Goal: Communication & Community: Participate in discussion

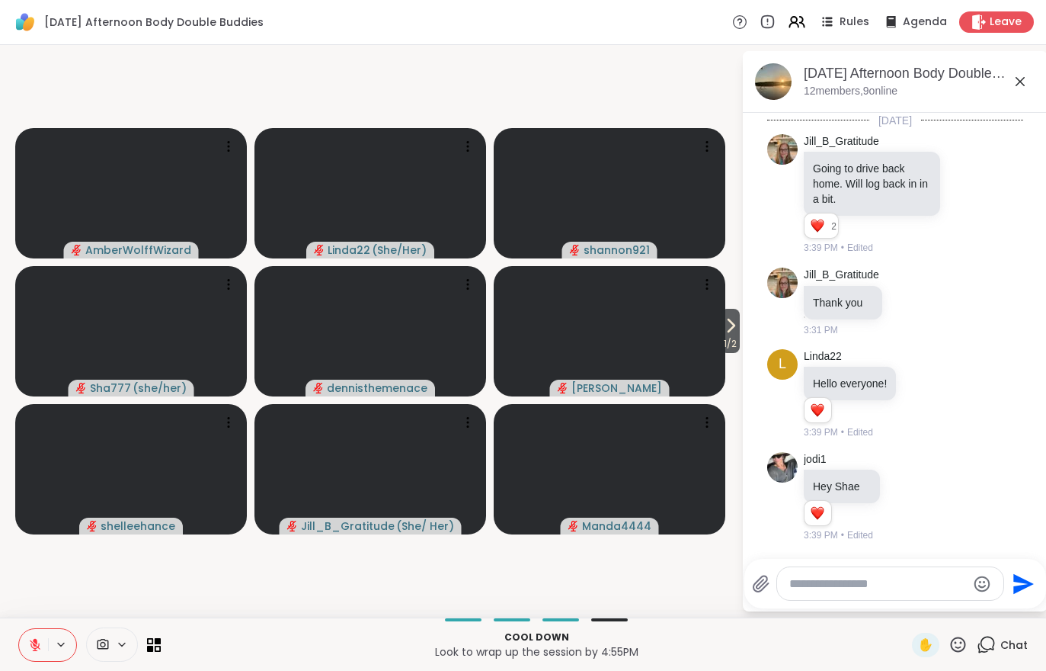
scroll to position [3679, 0]
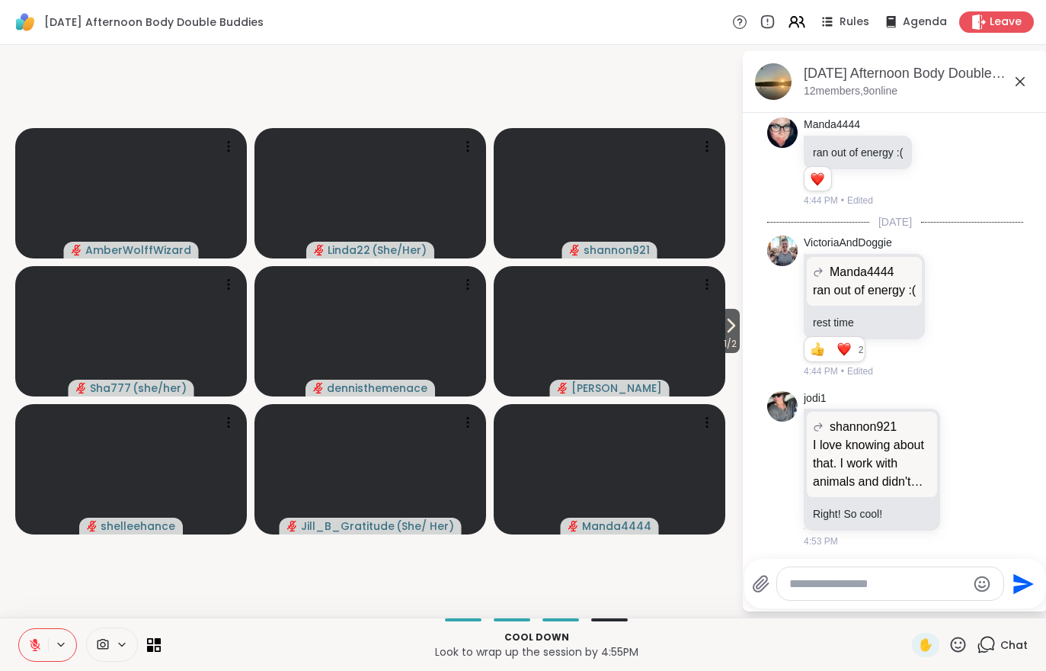
click at [725, 341] on span "1 / 2" at bounding box center [730, 344] width 19 height 18
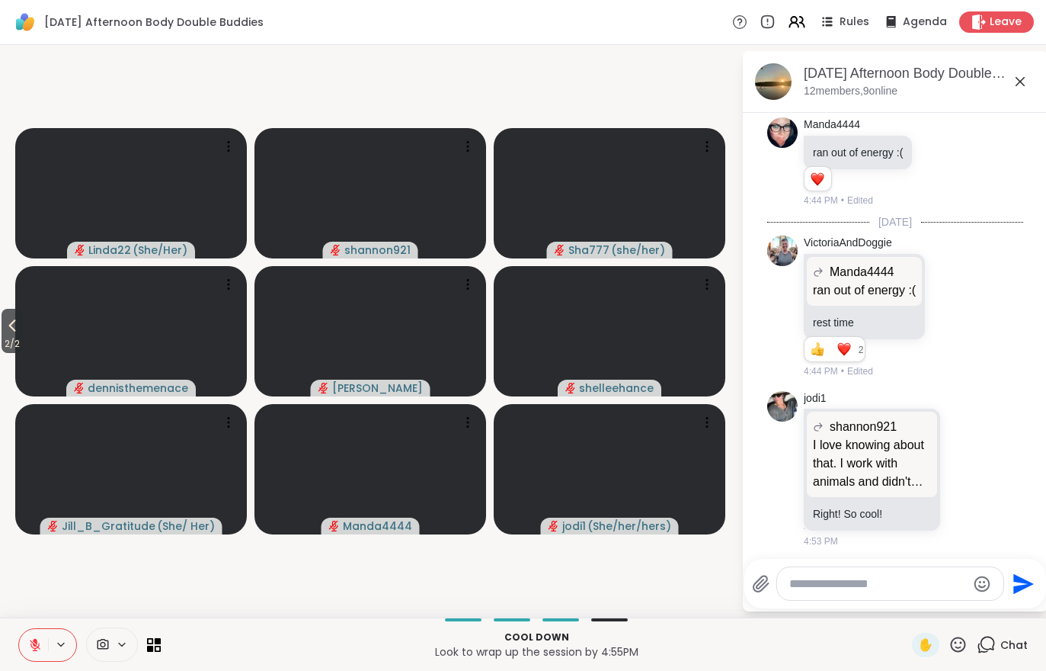
click at [34, 657] on button at bounding box center [33, 645] width 29 height 32
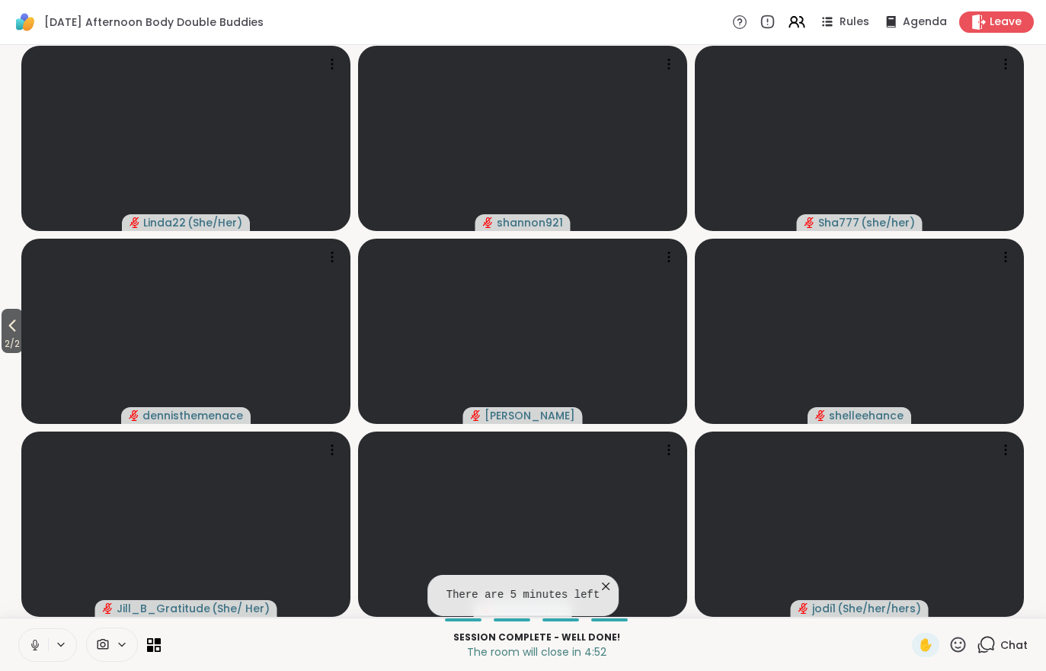
click at [10, 340] on span "2 / 2" at bounding box center [12, 344] width 21 height 18
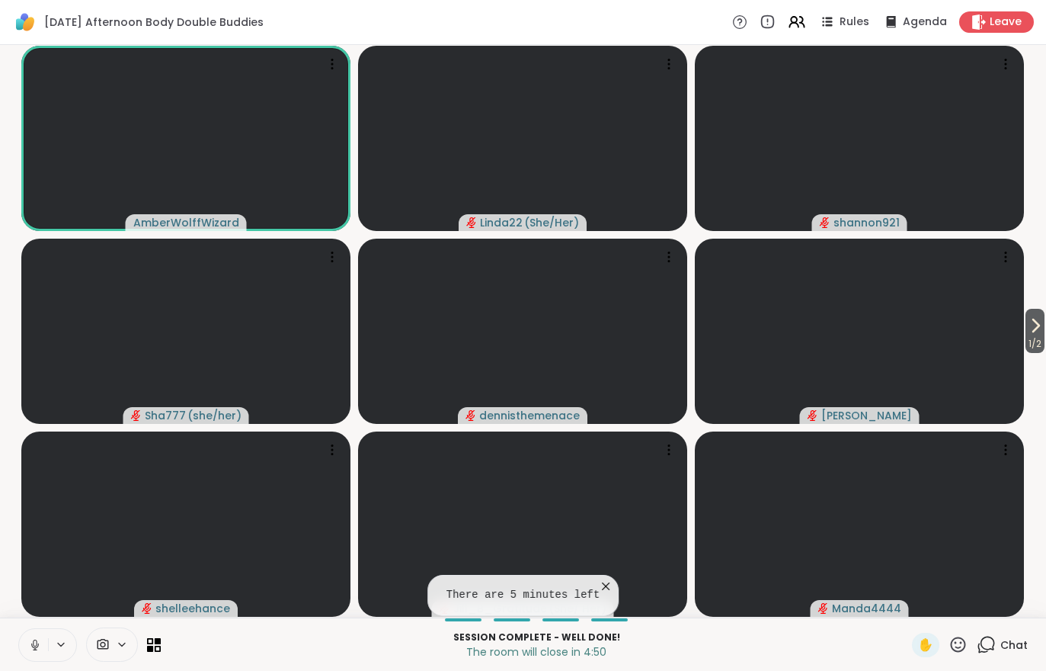
click at [1021, 643] on span "Chat" at bounding box center [1014, 644] width 27 height 15
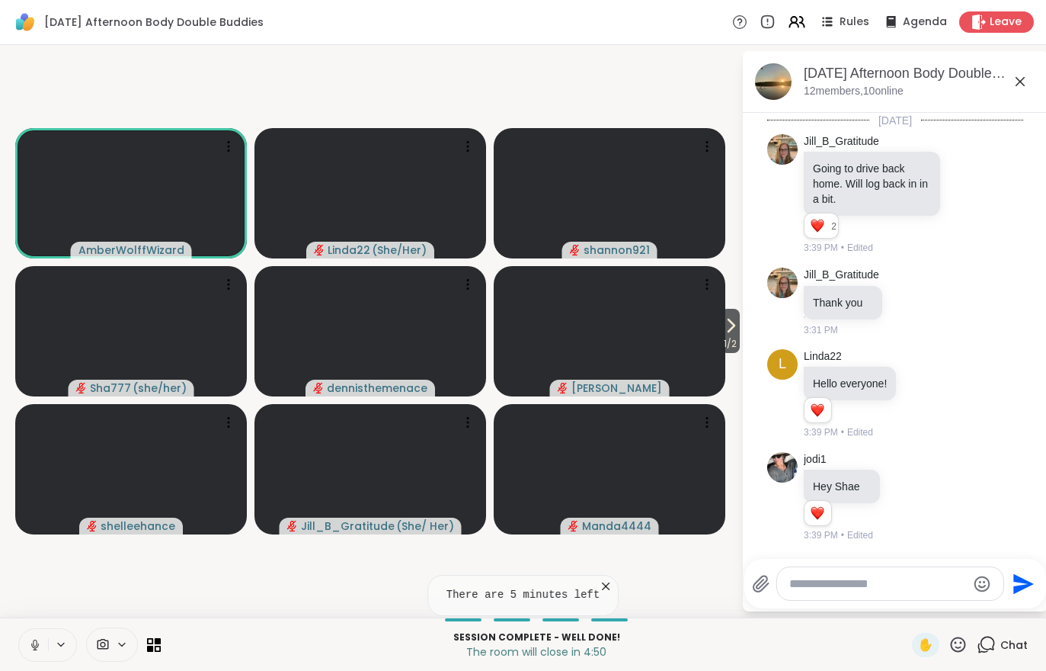
scroll to position [3664, 0]
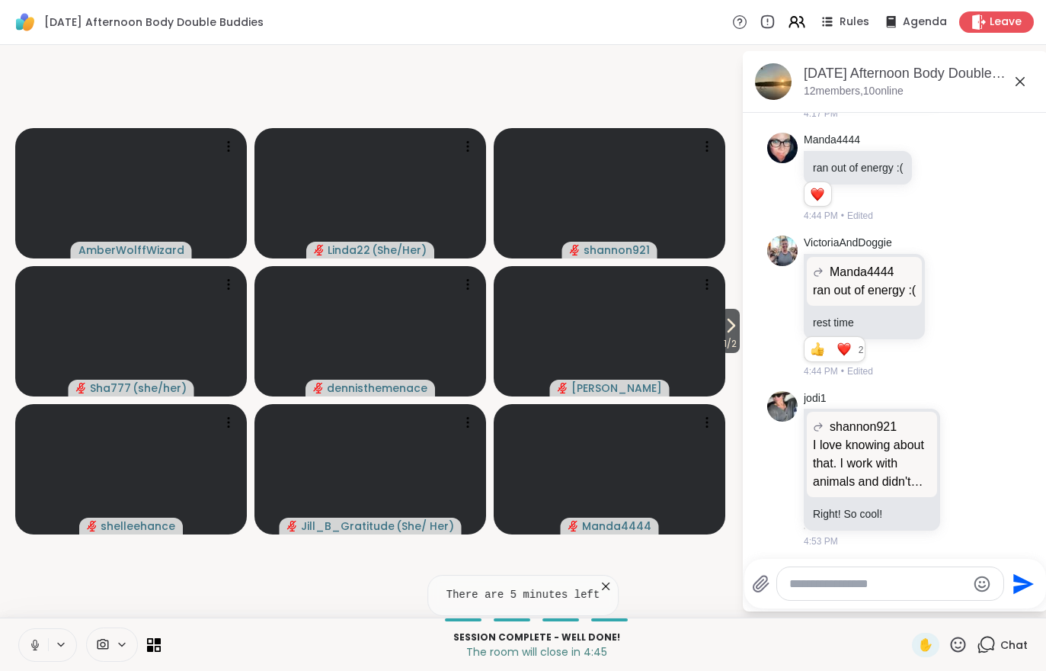
click at [732, 332] on icon at bounding box center [731, 325] width 18 height 18
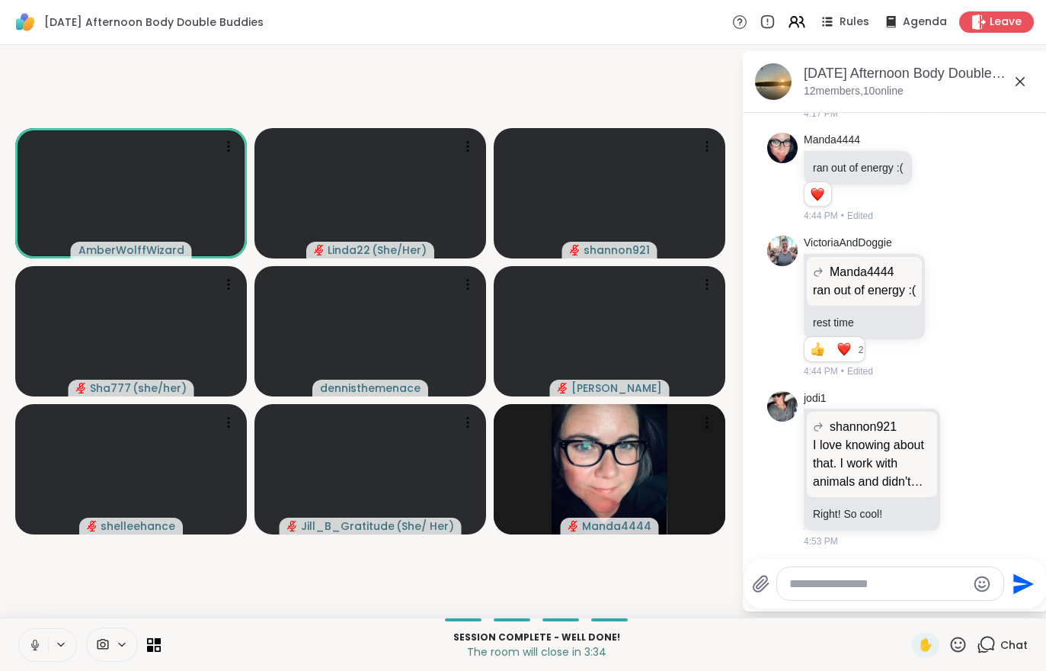
scroll to position [3760, 0]
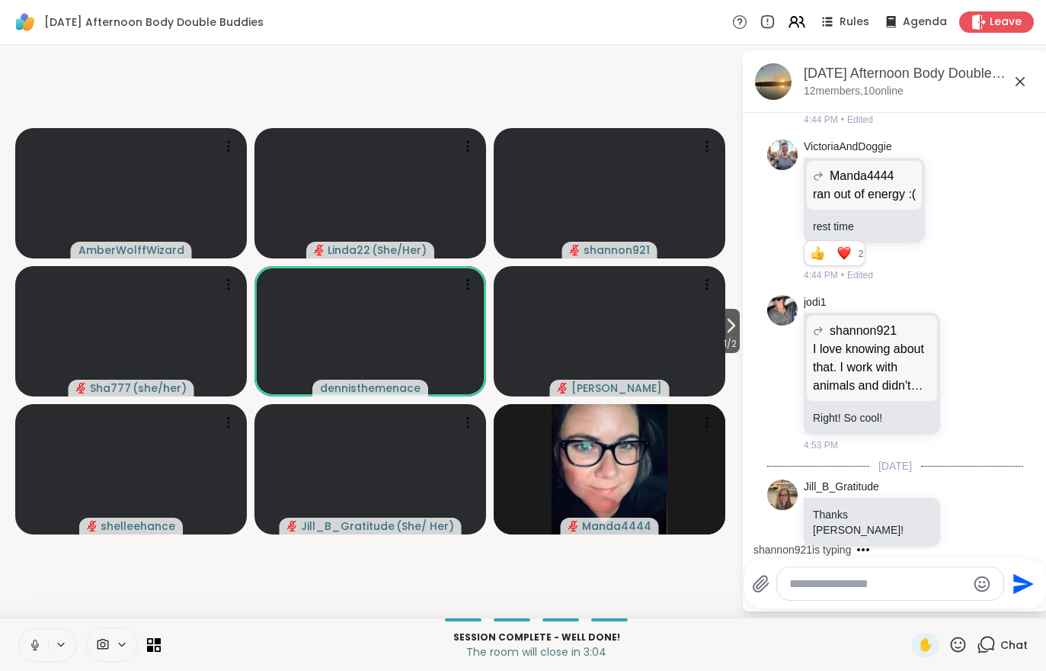
click at [708, 342] on video at bounding box center [610, 331] width 232 height 130
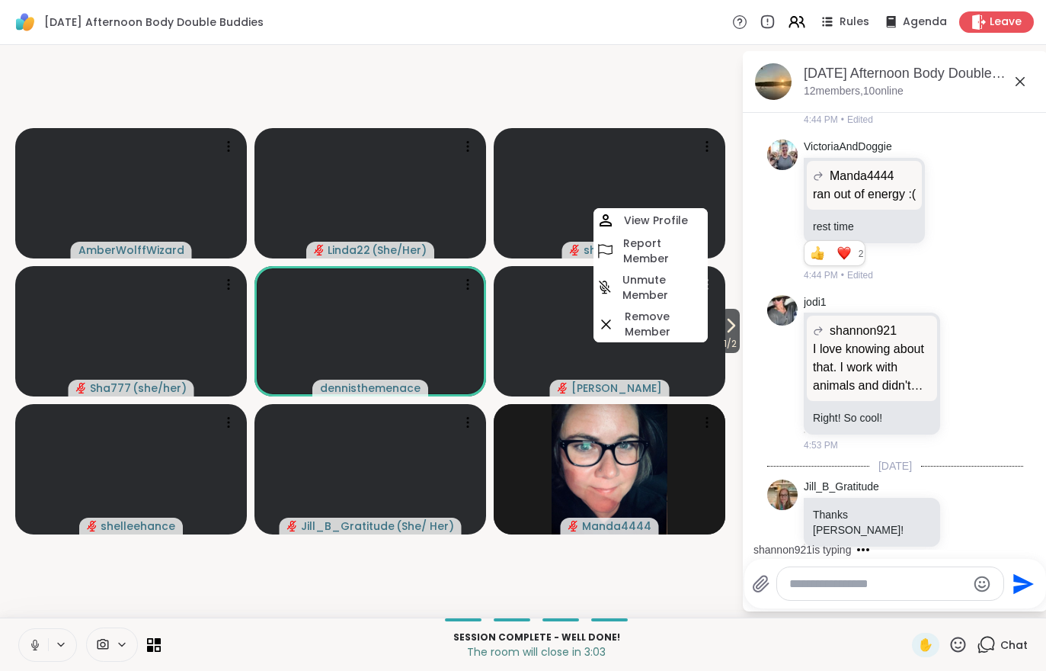
click at [738, 341] on span "1 / 2" at bounding box center [730, 344] width 19 height 18
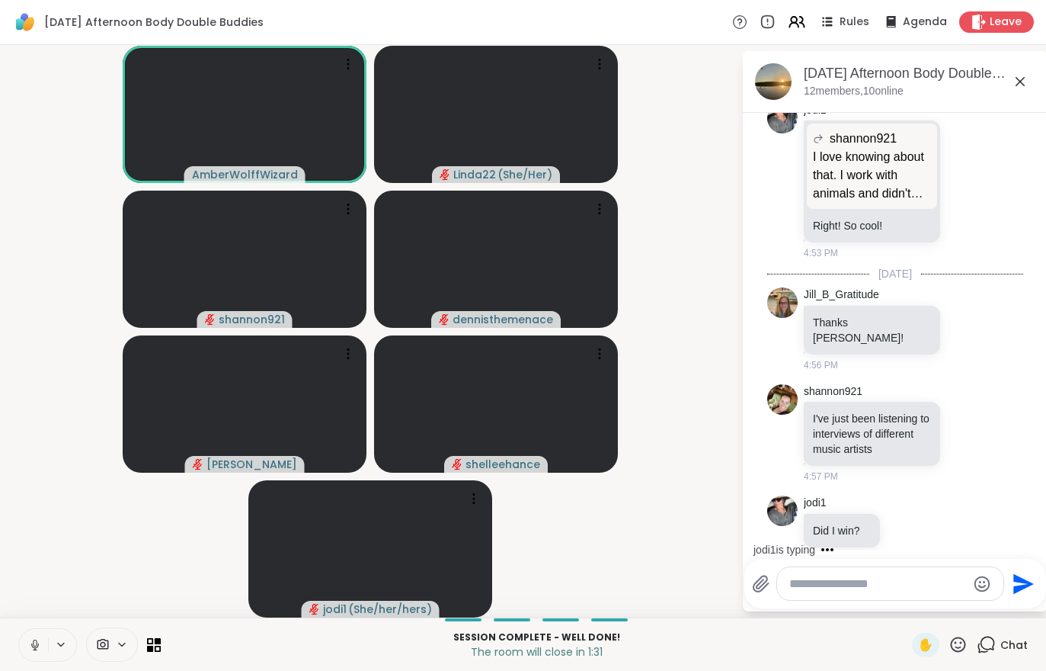
scroll to position [4048, 0]
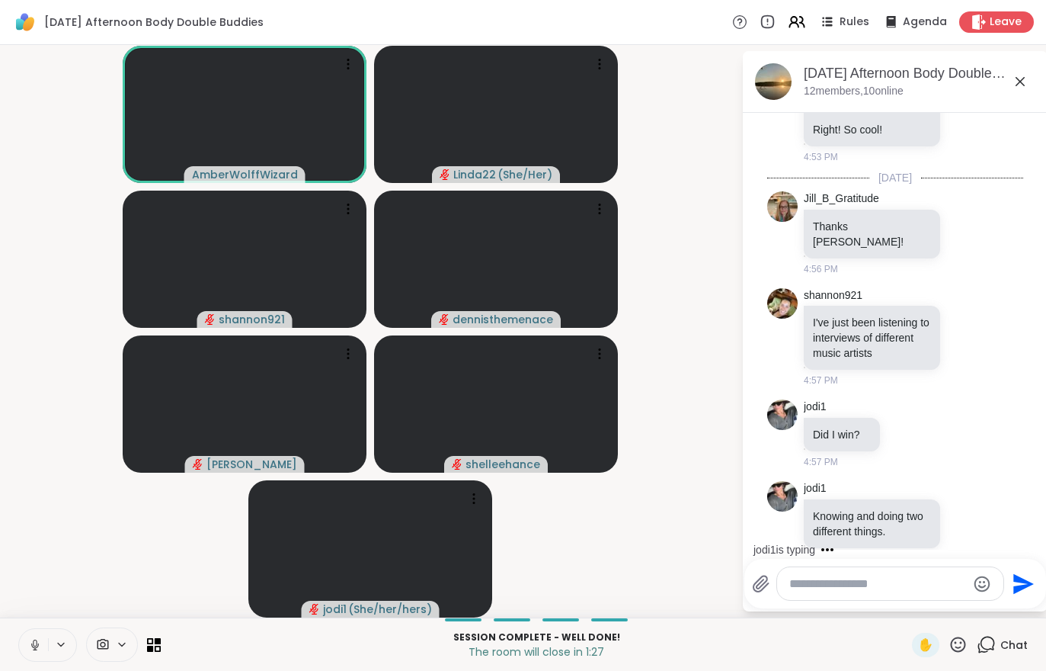
click at [999, 13] on div "Leave" at bounding box center [997, 21] width 75 height 21
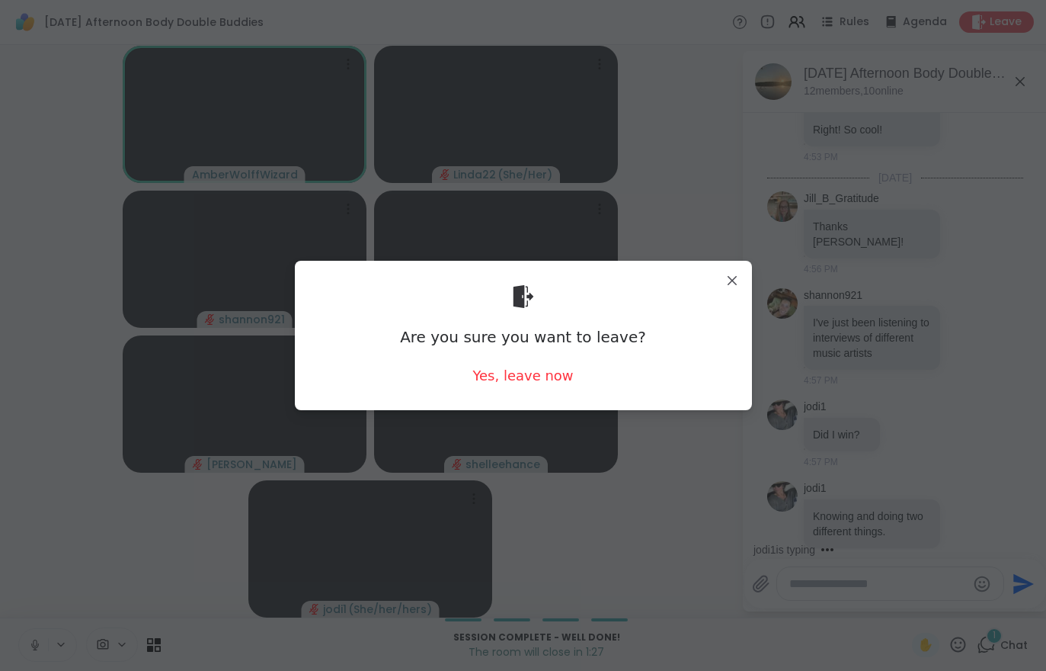
scroll to position [4129, 0]
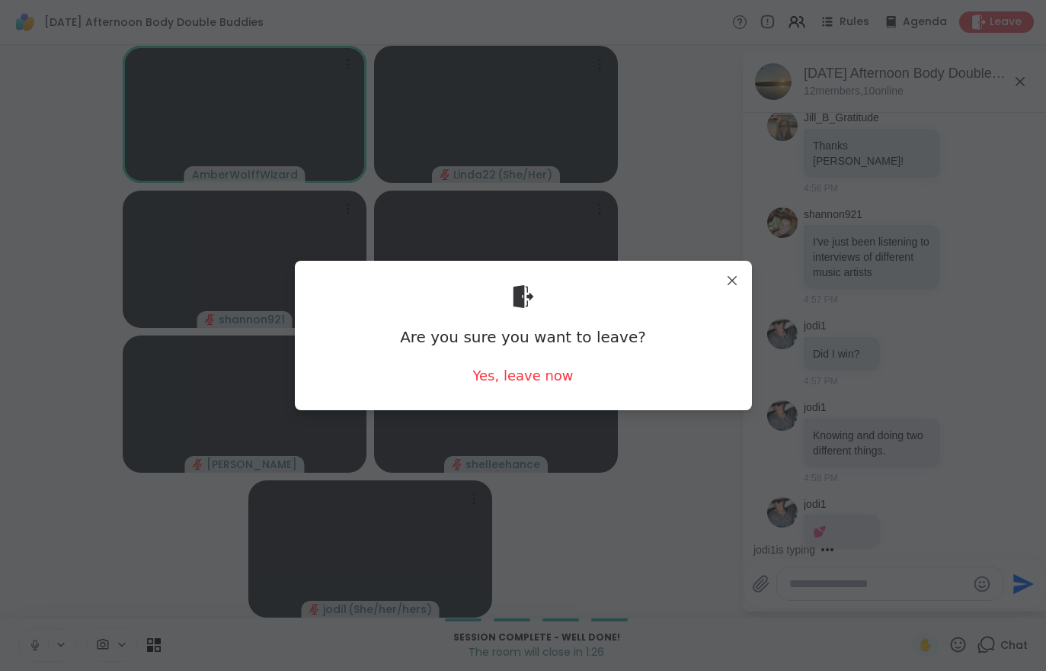
click at [527, 377] on div "Yes, leave now" at bounding box center [523, 375] width 101 height 19
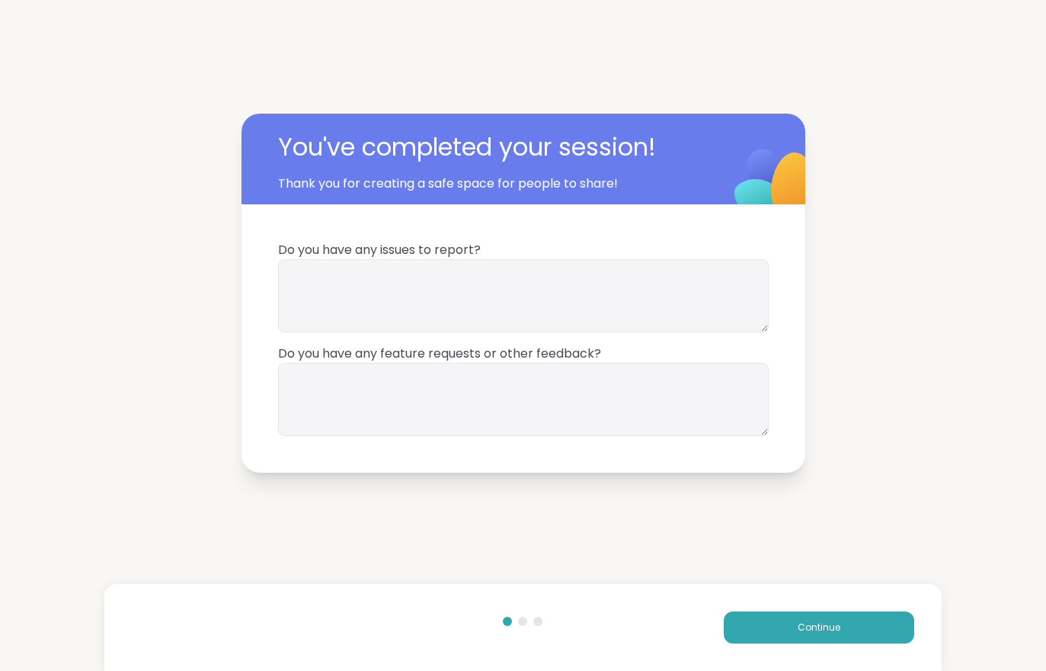
click at [787, 628] on button "Continue" at bounding box center [819, 627] width 191 height 32
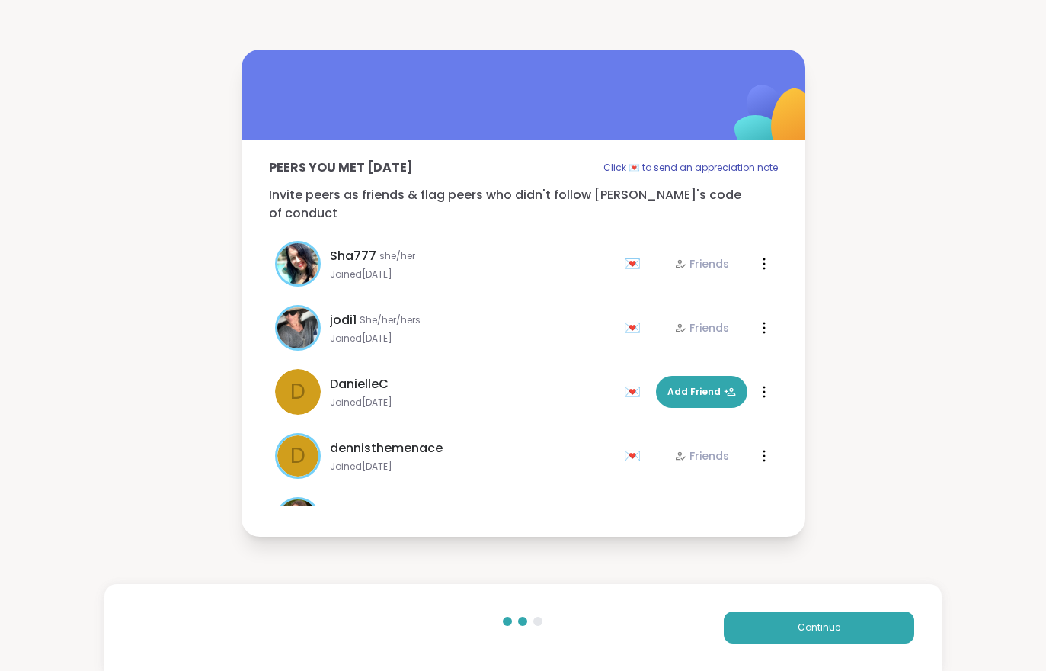
click at [786, 629] on button "Continue" at bounding box center [819, 627] width 191 height 32
click at [785, 629] on button "Continue" at bounding box center [819, 627] width 191 height 32
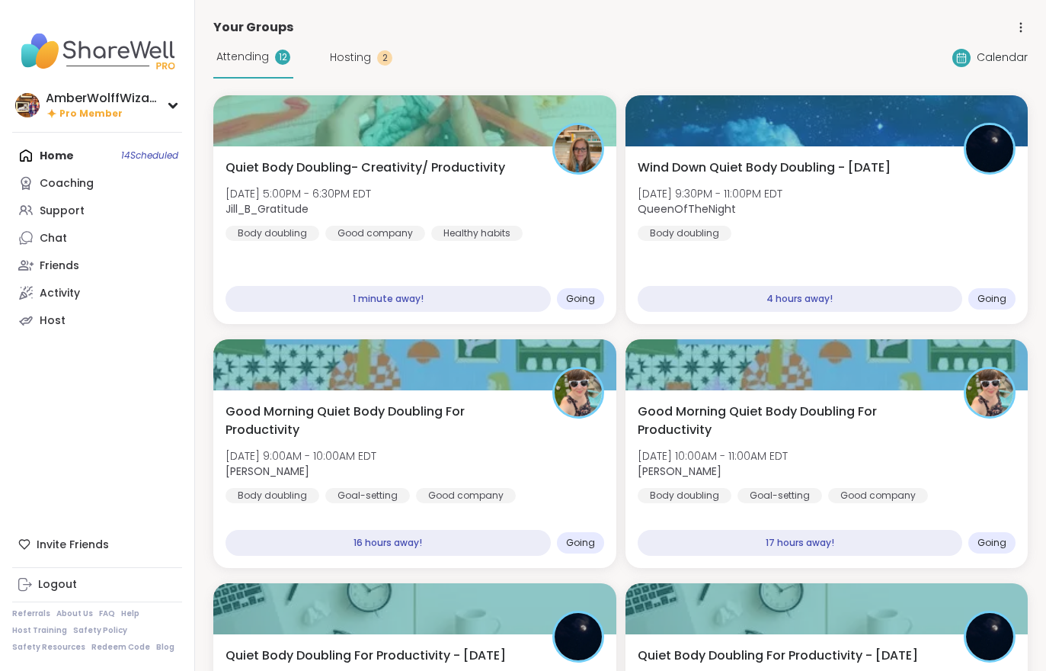
click at [443, 191] on div "Quiet Body Doubling- Creativity/ Productivity [DATE] 5:00PM - 6:30PM EDT Jill_B…" at bounding box center [415, 200] width 379 height 82
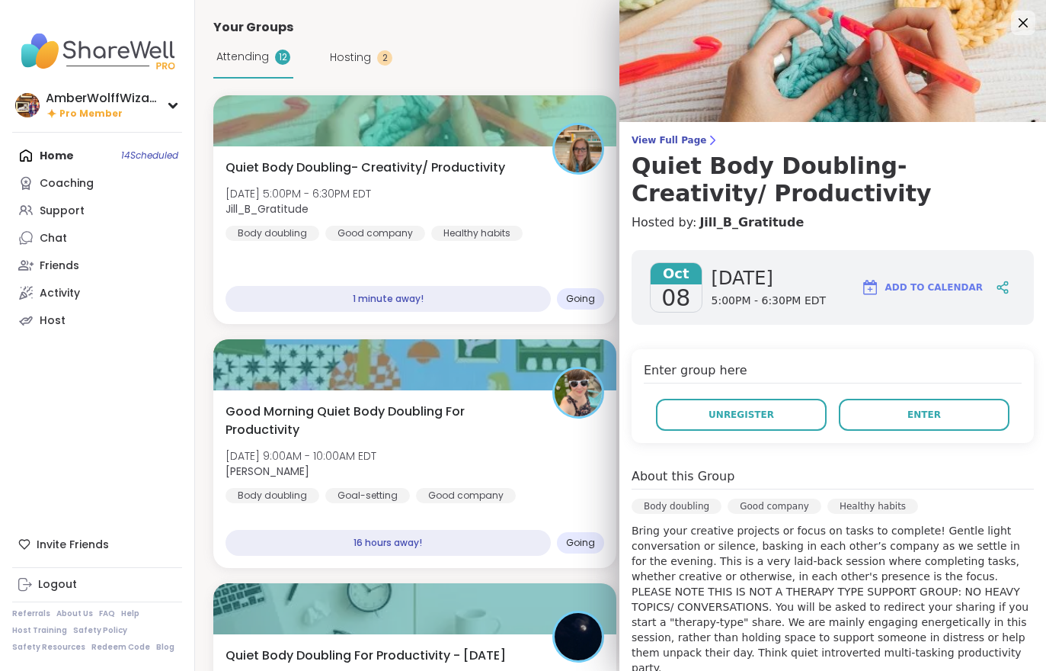
click at [905, 410] on button "Enter" at bounding box center [924, 415] width 171 height 32
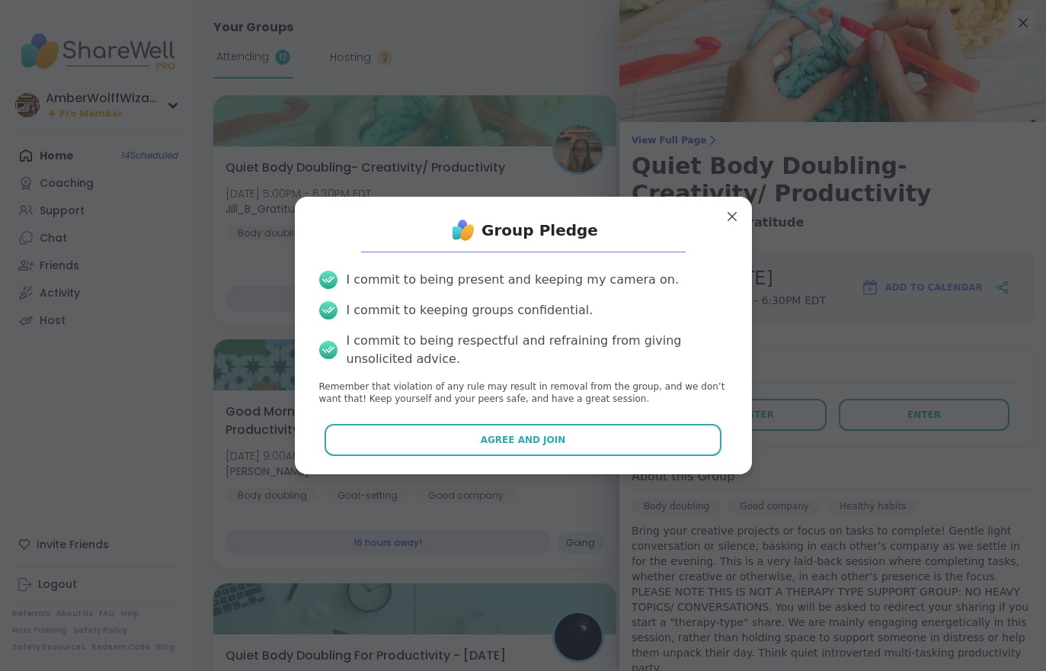
click at [646, 442] on button "Agree and Join" at bounding box center [523, 440] width 397 height 32
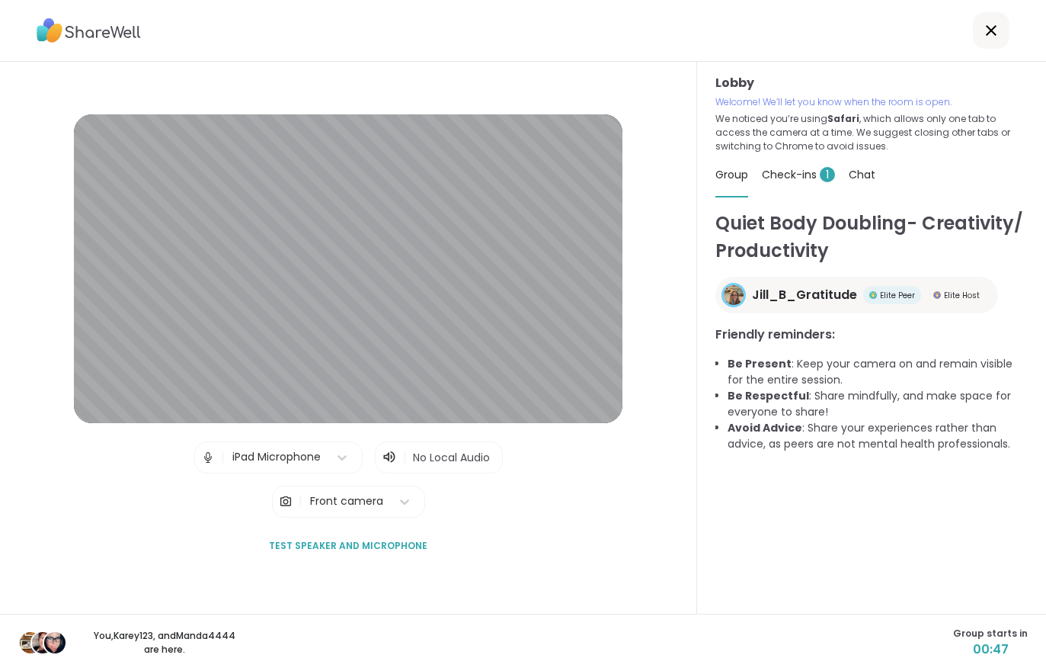
click at [800, 165] on div "Check-ins 1" at bounding box center [798, 174] width 73 height 43
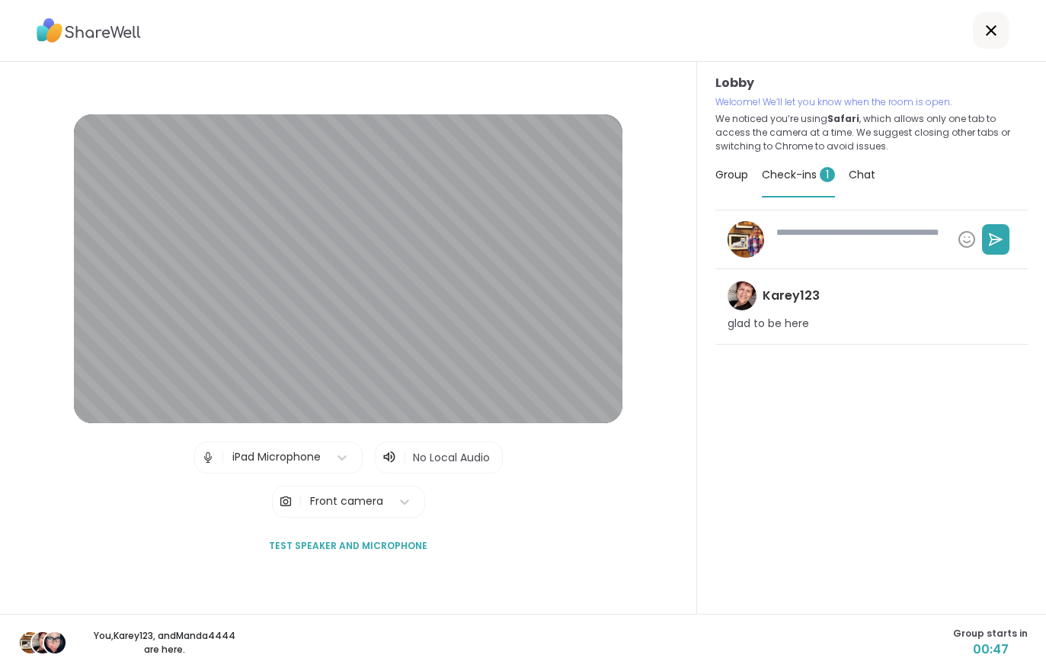
type textarea "*"
click at [736, 173] on span "Group" at bounding box center [732, 174] width 33 height 15
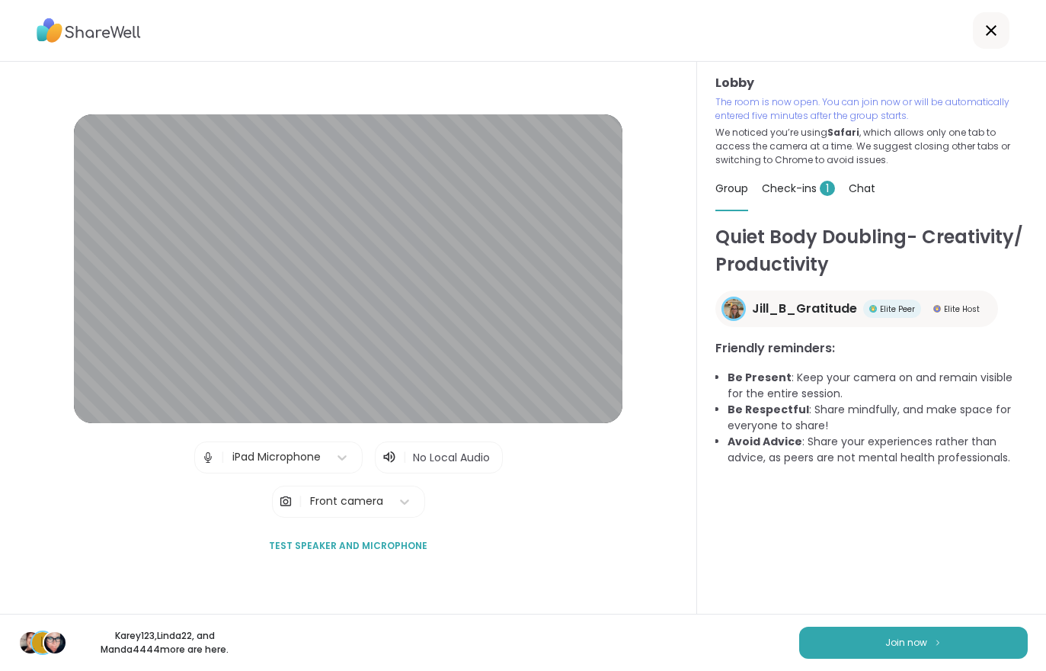
click at [857, 655] on button "Join now" at bounding box center [914, 643] width 229 height 32
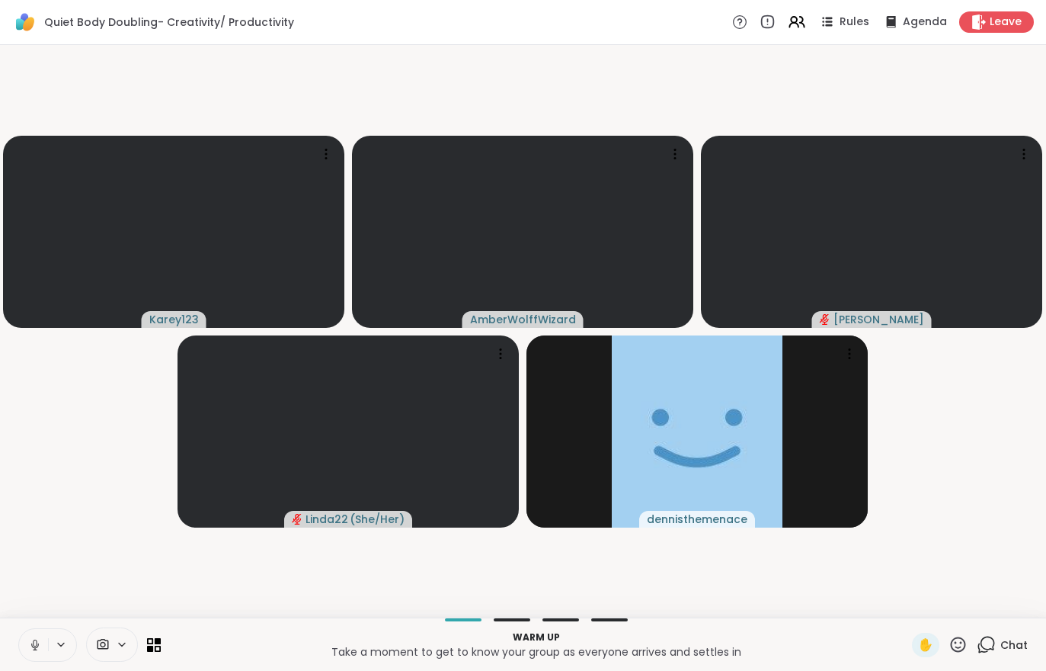
click at [31, 646] on icon at bounding box center [35, 645] width 14 height 14
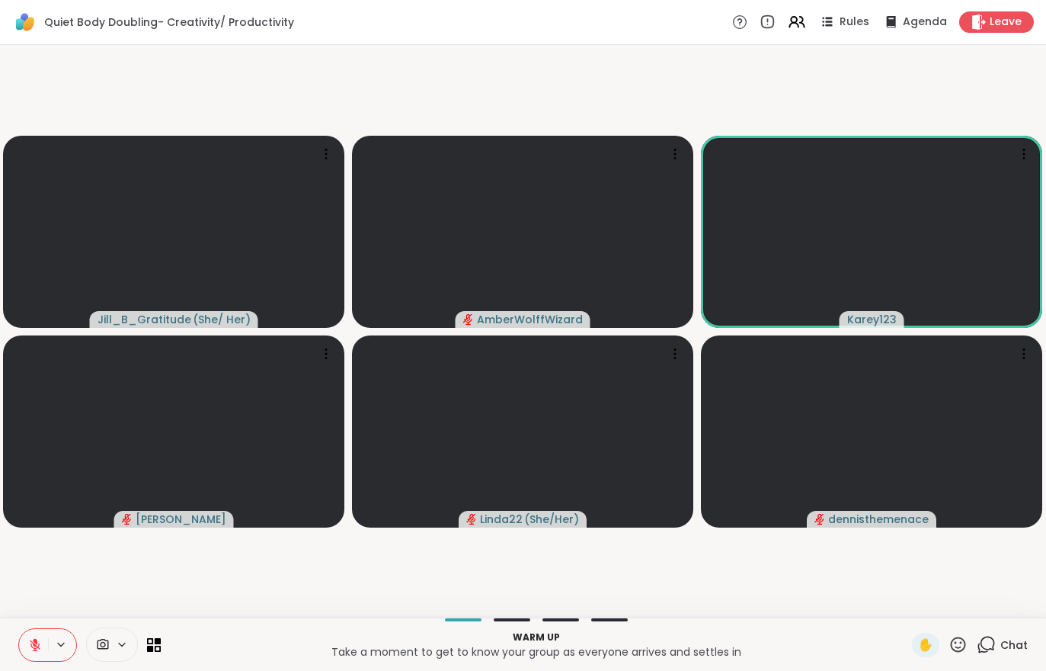
click at [26, 636] on button at bounding box center [33, 645] width 29 height 32
click at [34, 655] on button at bounding box center [32, 645] width 31 height 32
click at [1015, 655] on div "Chat" at bounding box center [1002, 645] width 51 height 24
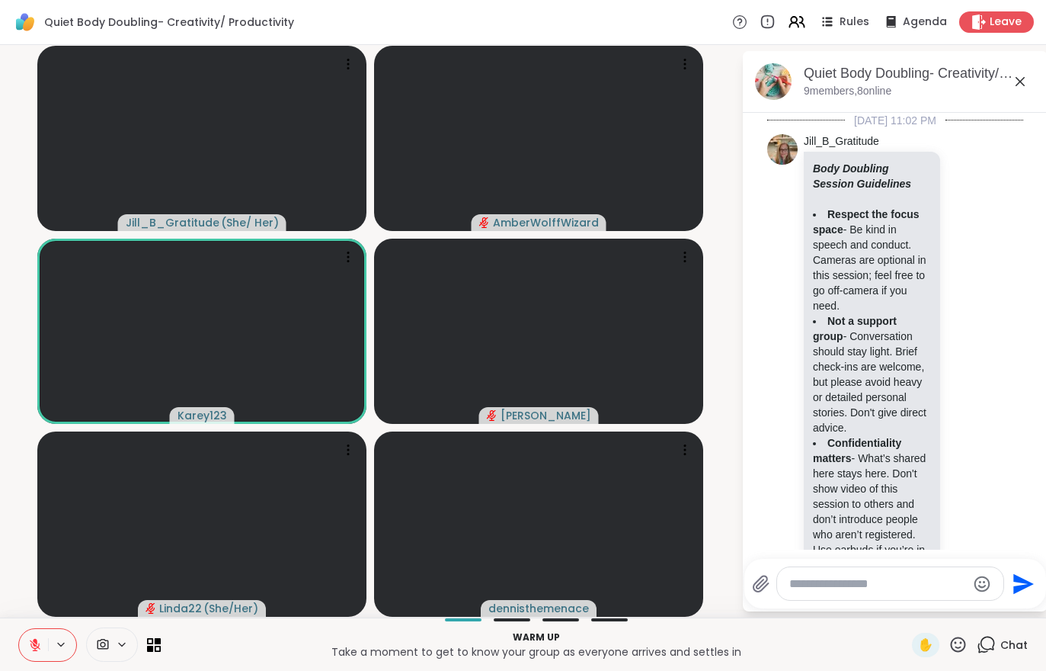
scroll to position [330, 0]
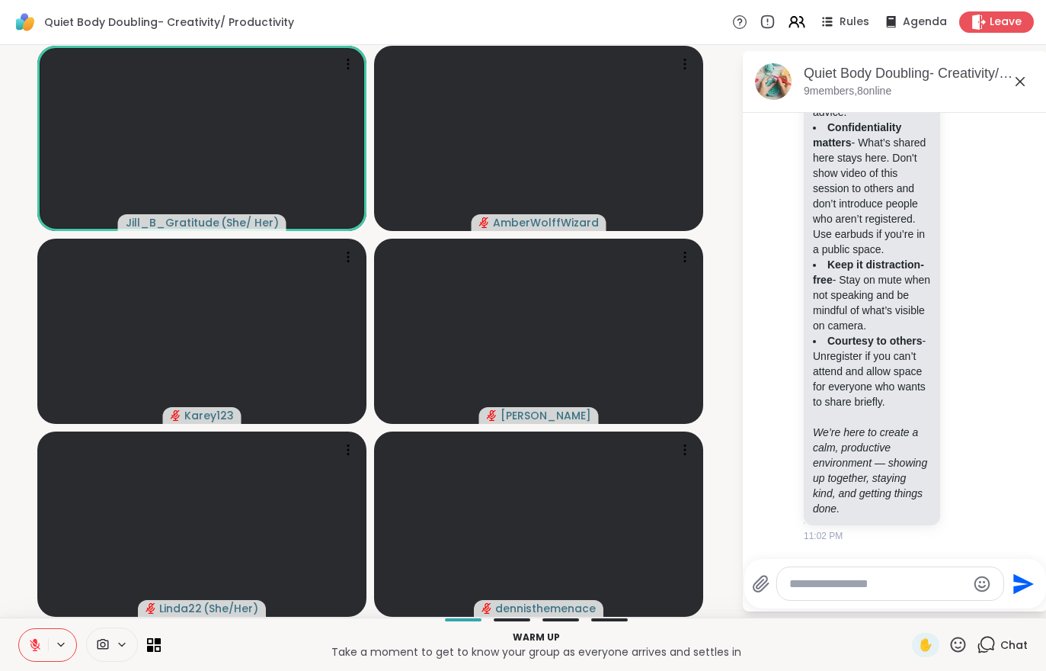
click at [33, 651] on icon at bounding box center [35, 645] width 14 height 14
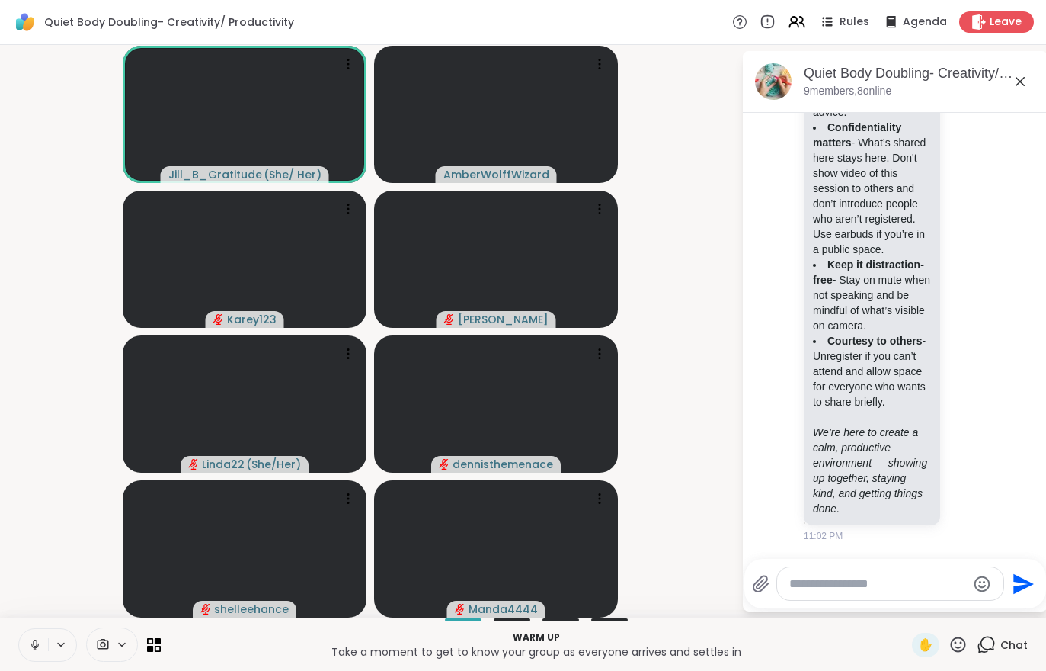
scroll to position [351, 0]
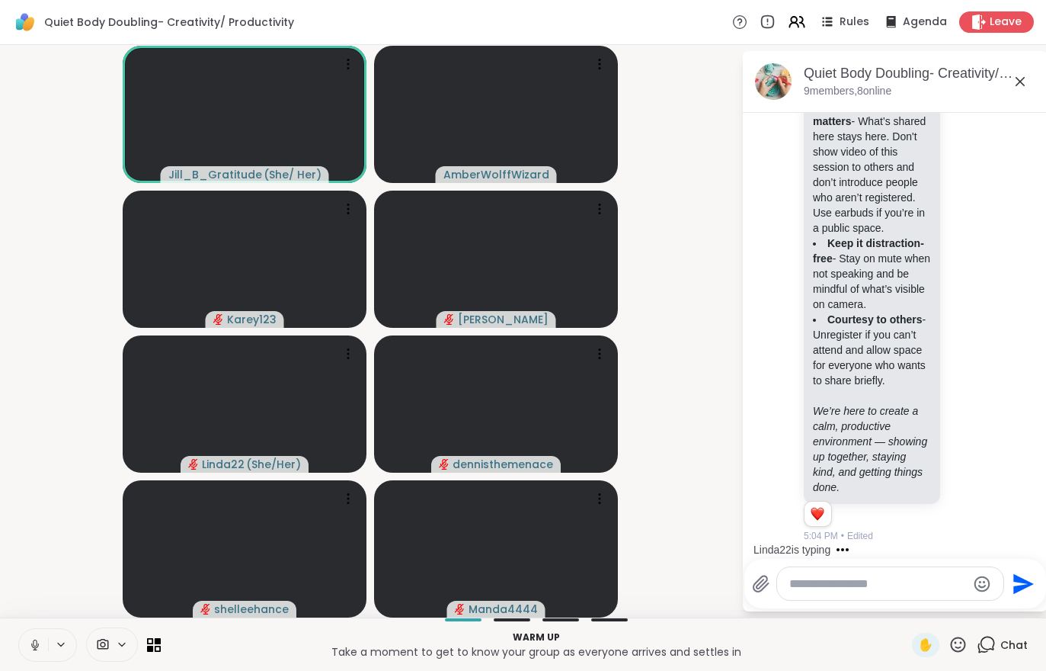
click at [870, 101] on div "Quiet Body Doubling- Creativity/ Productivity , [DATE] 9 members, 8 online" at bounding box center [895, 82] width 305 height 62
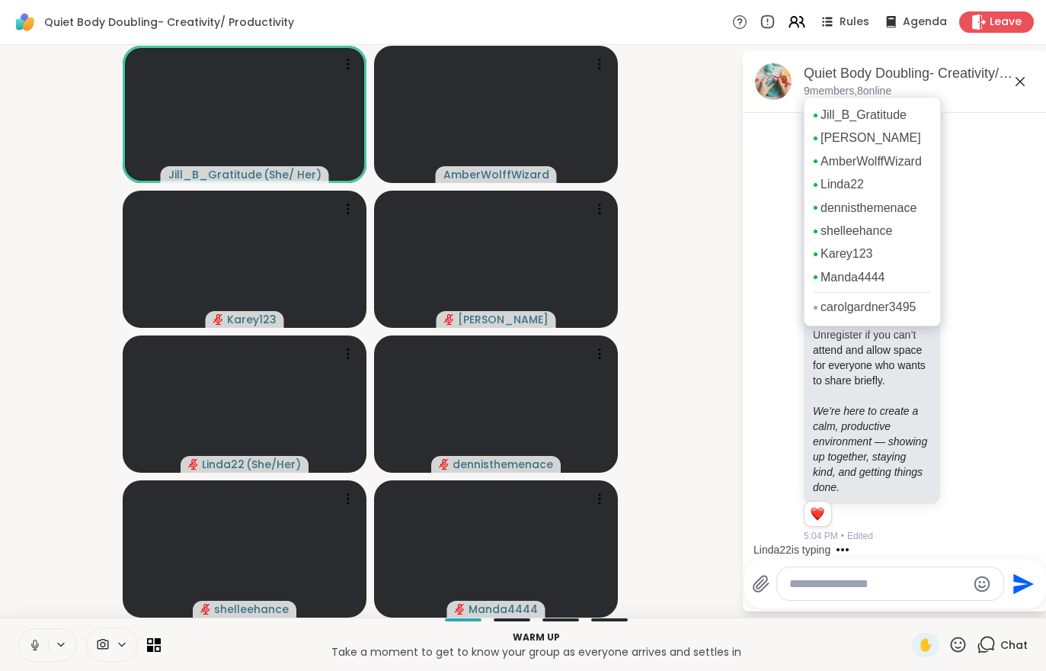
scroll to position [447, 0]
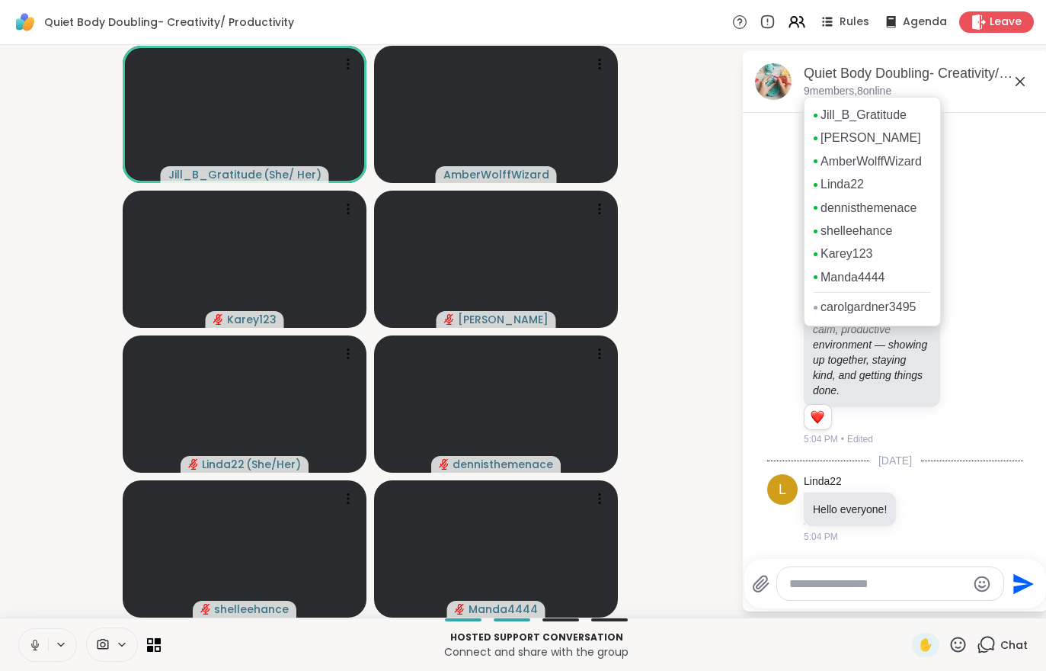
click at [43, 655] on button at bounding box center [33, 645] width 29 height 32
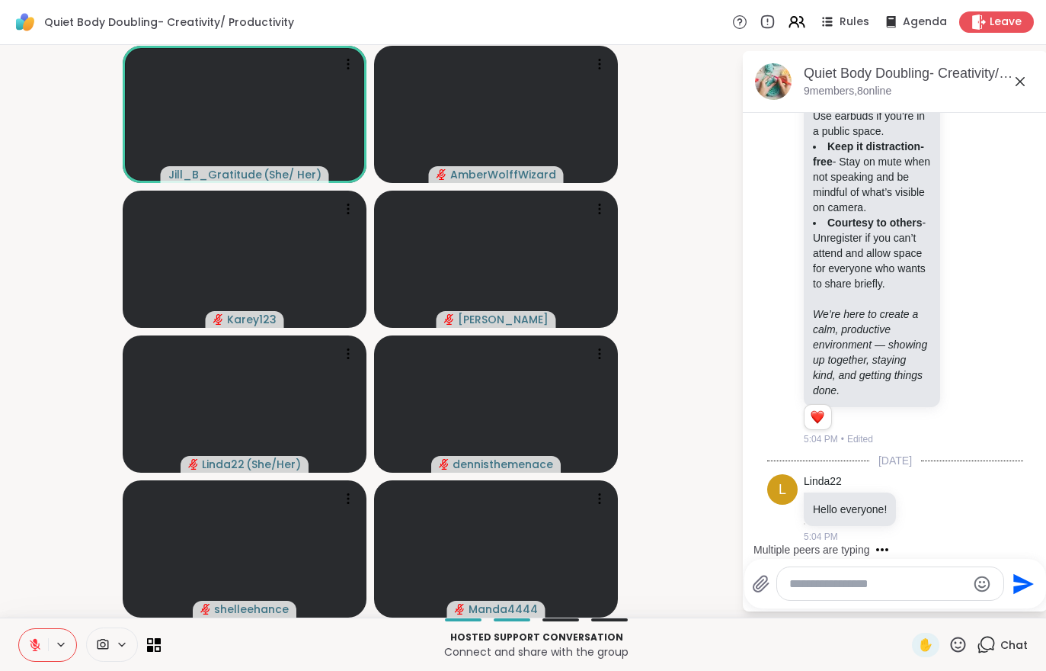
scroll to position [528, 0]
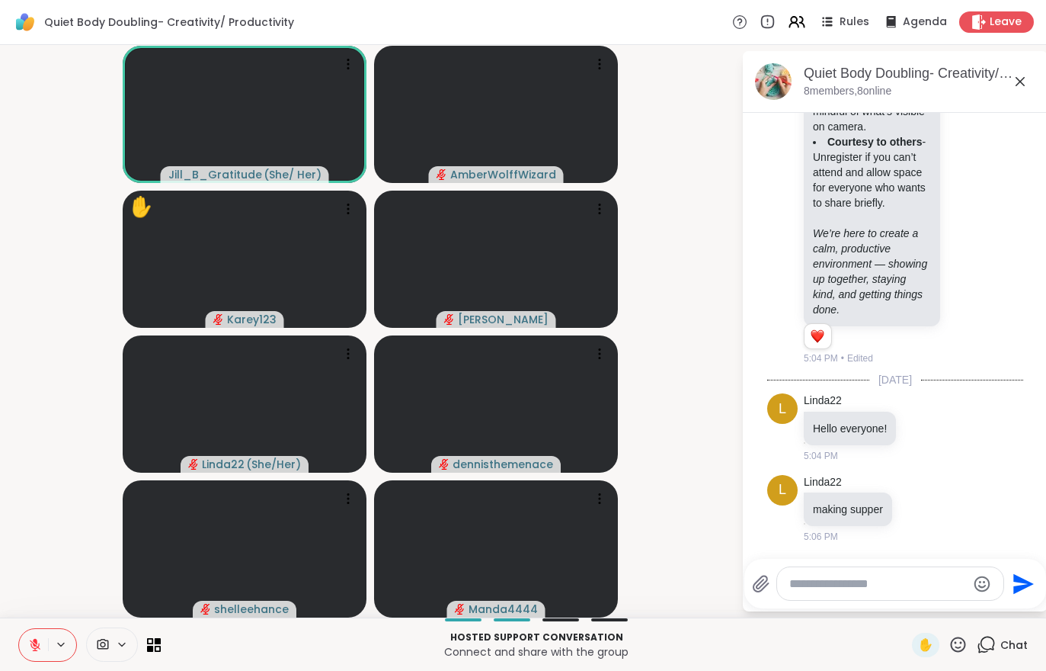
click at [923, 641] on span "✋" at bounding box center [925, 645] width 15 height 18
click at [33, 634] on button at bounding box center [33, 645] width 29 height 32
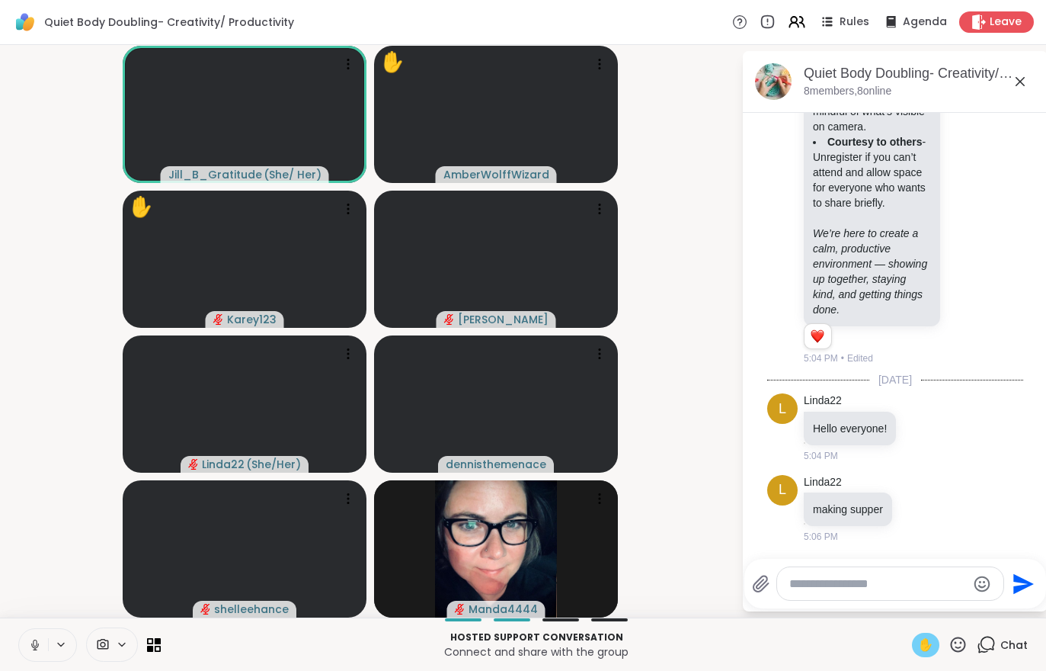
click at [30, 636] on button at bounding box center [33, 645] width 29 height 32
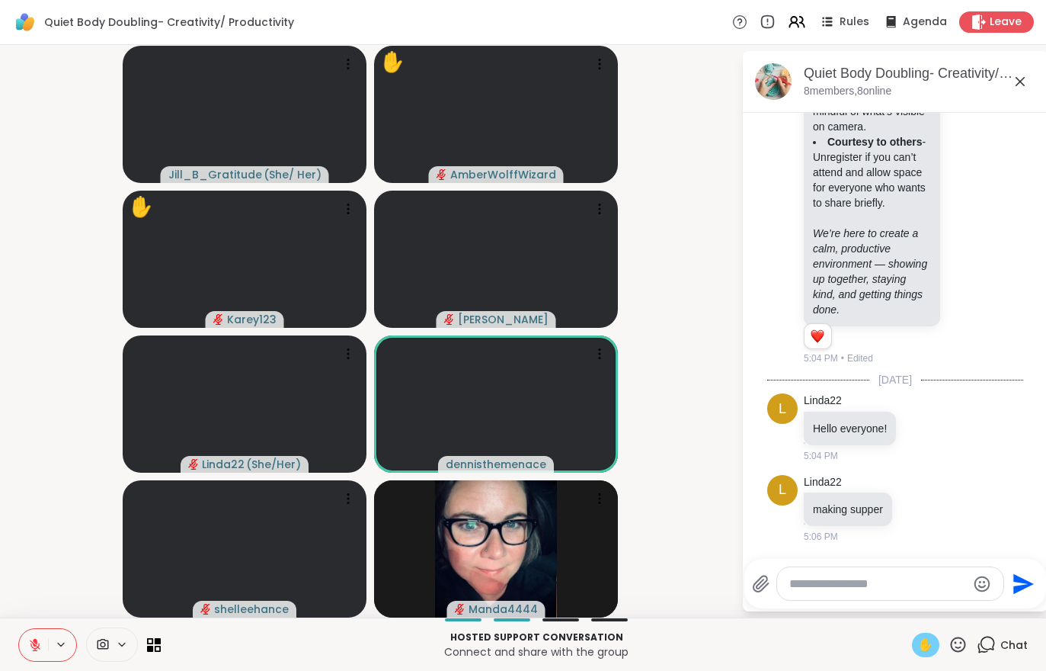
click at [32, 656] on button at bounding box center [33, 645] width 29 height 32
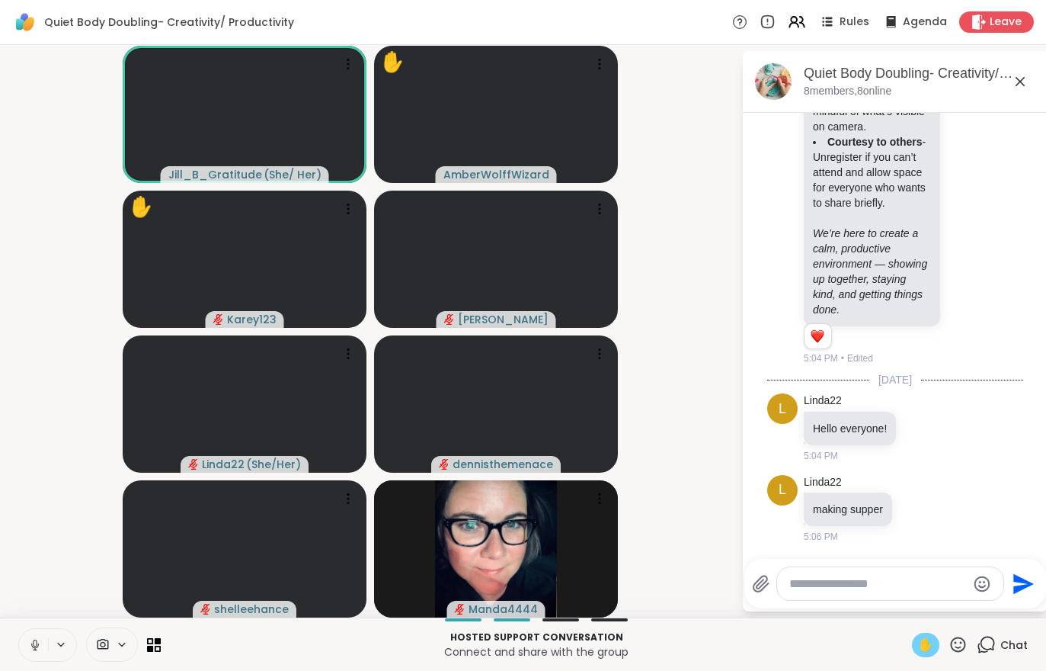
click at [43, 635] on button at bounding box center [33, 645] width 29 height 32
click at [918, 647] on span "✋" at bounding box center [925, 645] width 15 height 18
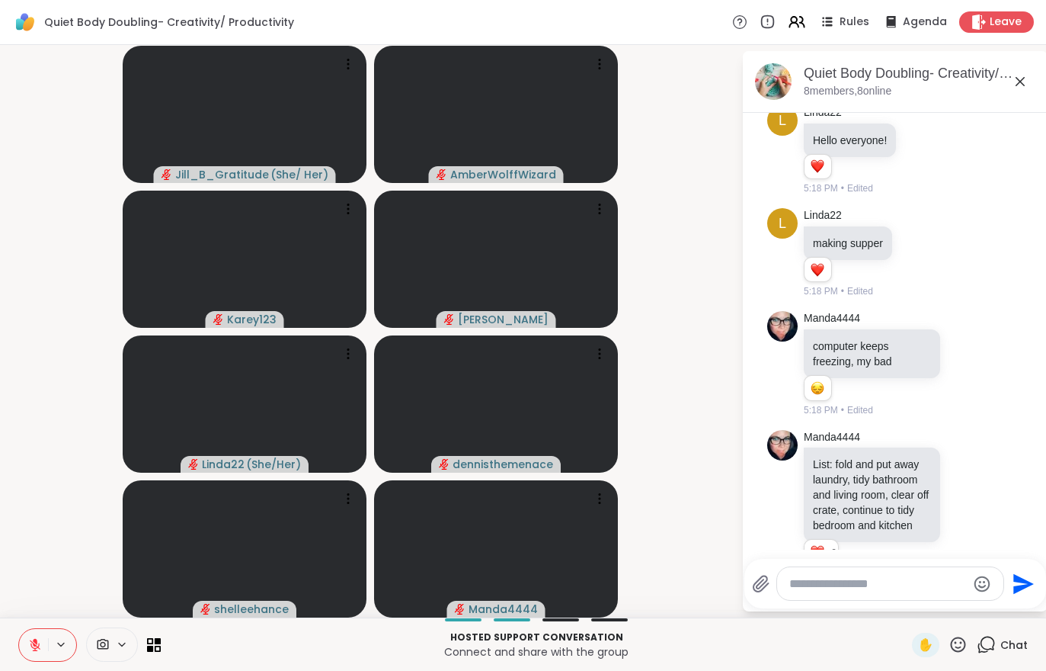
scroll to position [867, 0]
